Goal: Find specific page/section

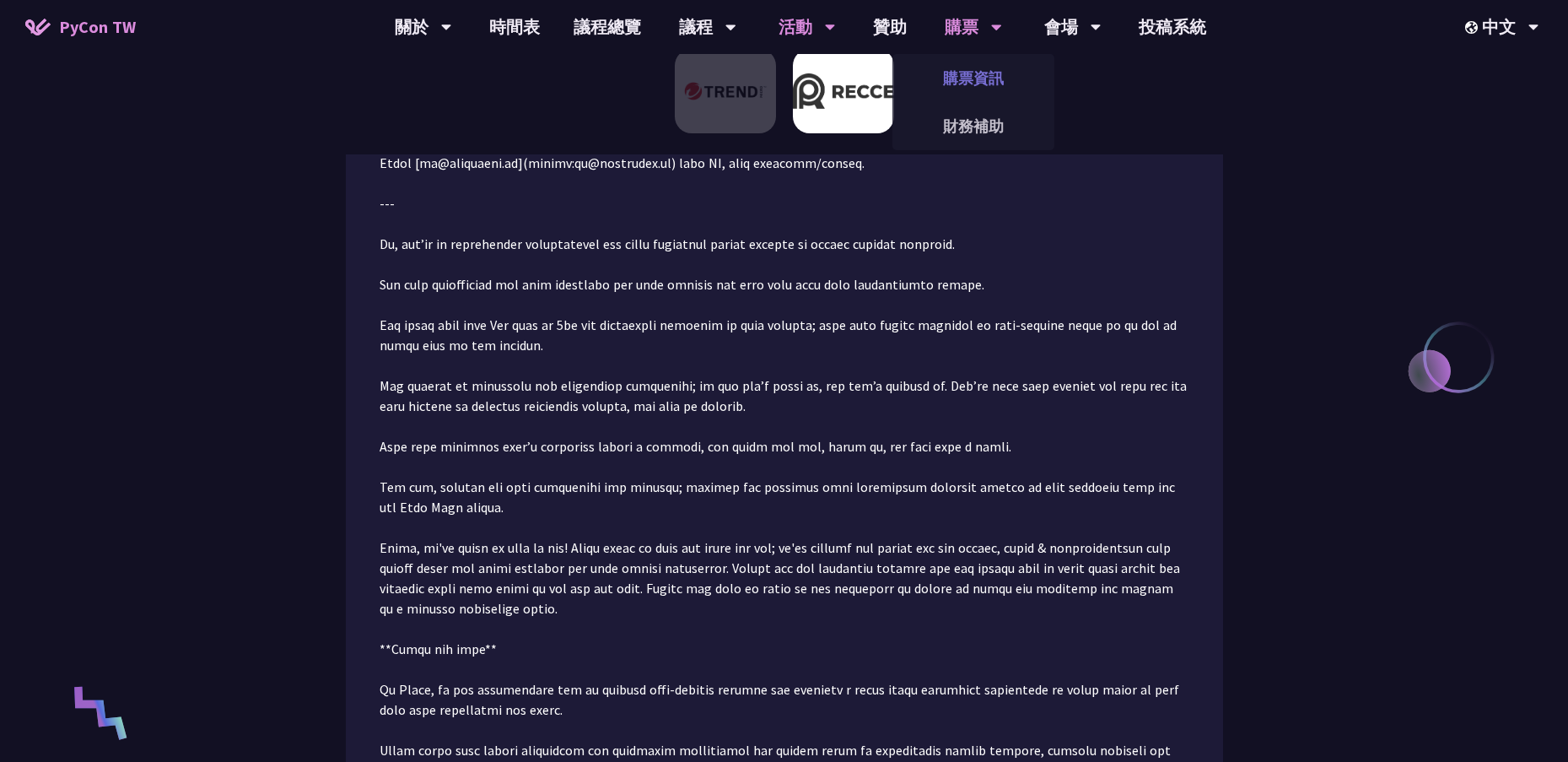
click at [982, 75] on link "購票資訊" at bounding box center [973, 78] width 162 height 40
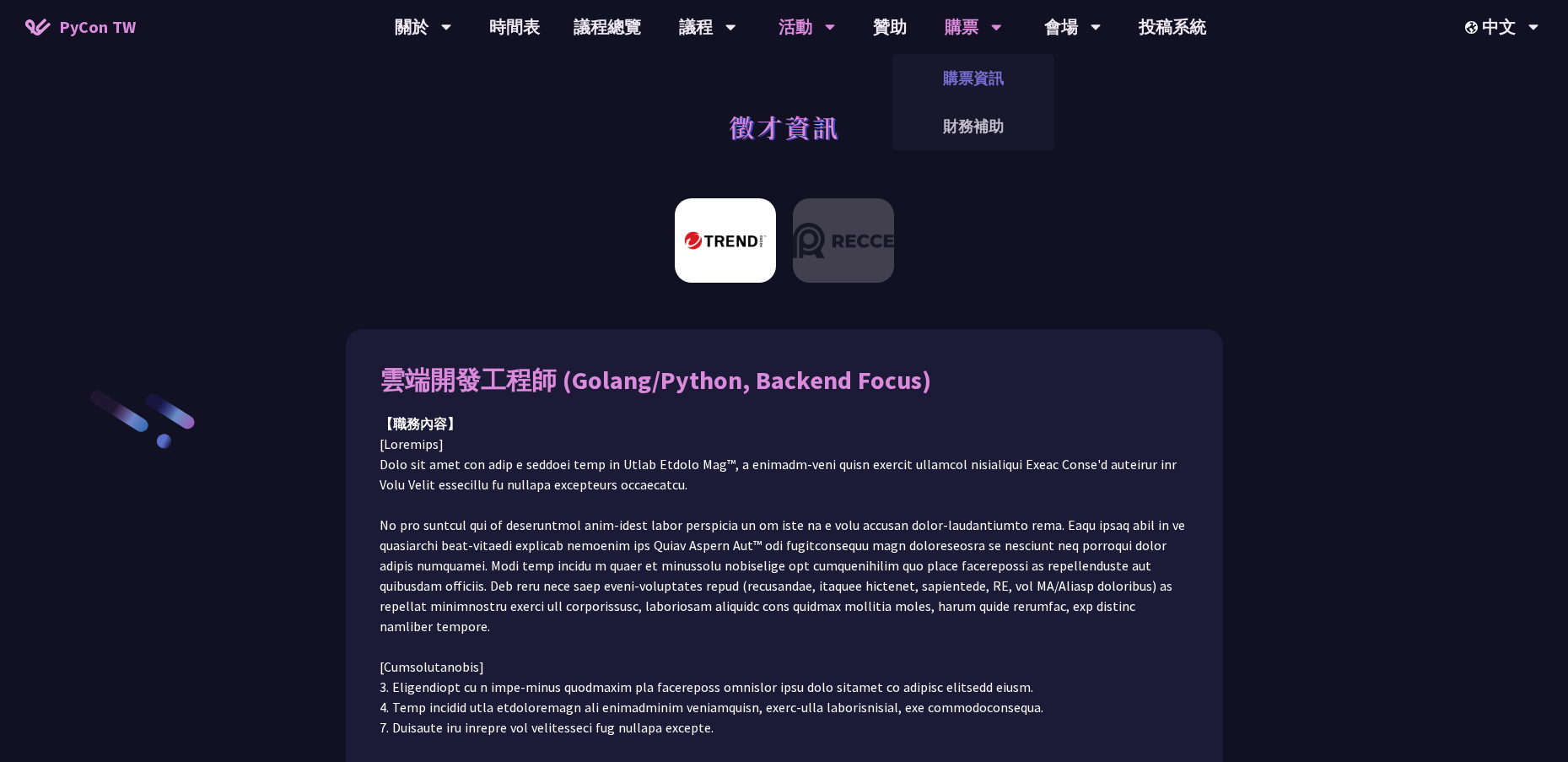
click at [973, 75] on link "購票資訊" at bounding box center [973, 78] width 162 height 40
